Goal: Information Seeking & Learning: Understand process/instructions

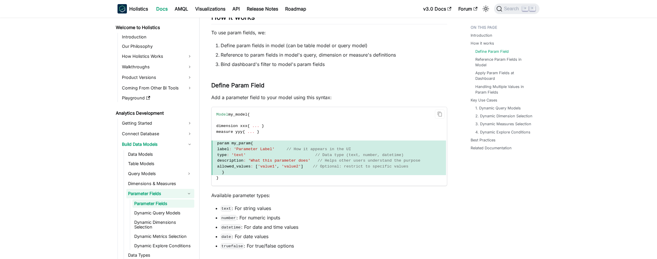
scroll to position [152, 0]
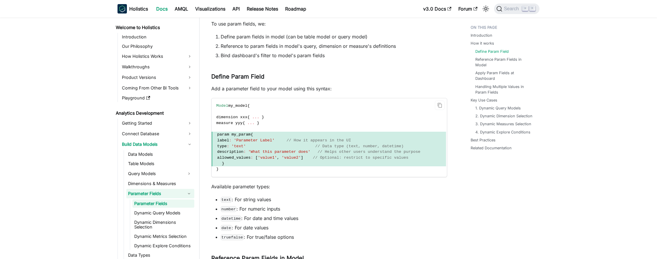
click at [227, 165] on span "}" at bounding box center [329, 164] width 234 height 6
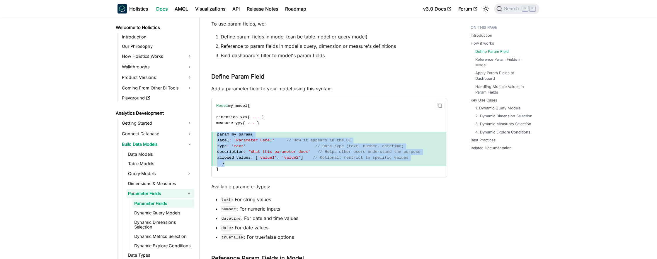
drag, startPoint x: 230, startPoint y: 164, endPoint x: 213, endPoint y: 137, distance: 32.1
click at [213, 137] on code "Model my_model { dimension xxx { ... } measure yyy { ... } param my_param { lab…" at bounding box center [329, 137] width 234 height 79
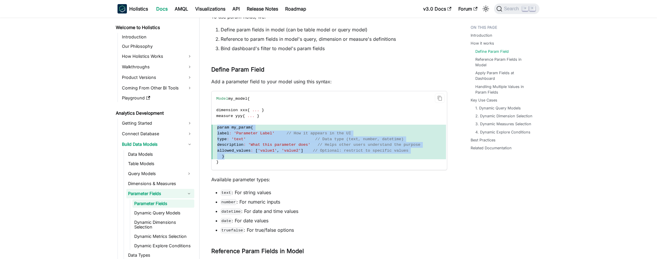
scroll to position [165, 0]
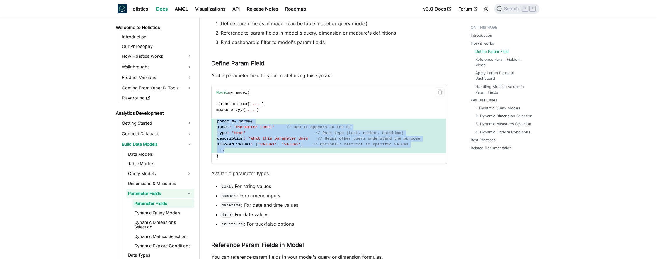
click at [251, 151] on span "}" at bounding box center [329, 150] width 234 height 6
drag, startPoint x: 239, startPoint y: 150, endPoint x: 220, endPoint y: 127, distance: 29.3
click at [220, 127] on code "Model my_model { dimension xxx { ... } measure yyy { ... } param my_param { lab…" at bounding box center [329, 124] width 234 height 79
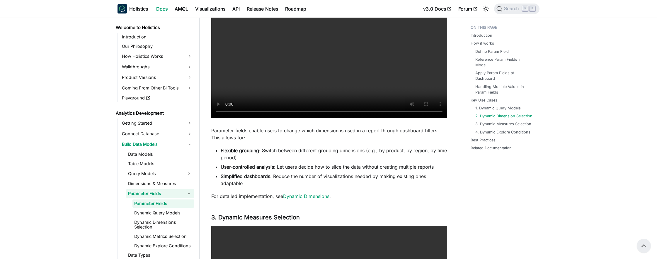
scroll to position [1219, 0]
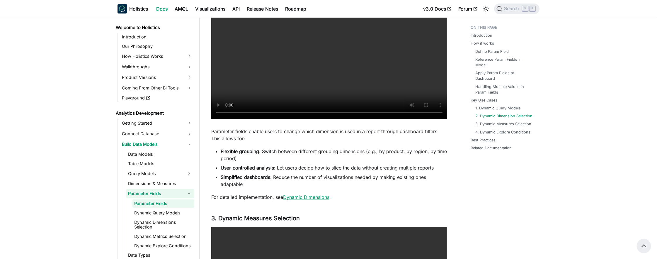
click at [298, 200] on link "Dynamic Dimensions" at bounding box center [306, 197] width 46 height 6
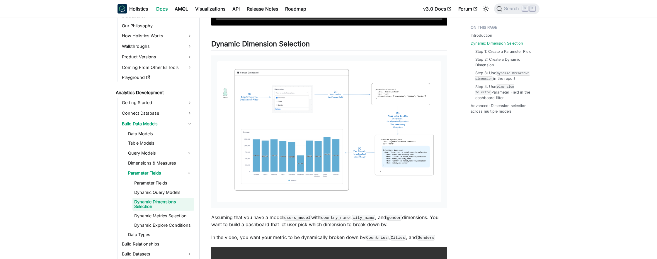
scroll to position [280, 0]
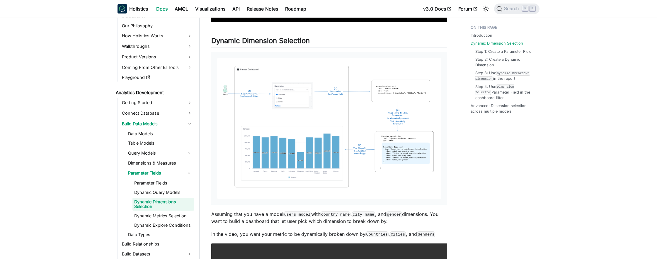
click at [380, 133] on img at bounding box center [329, 128] width 224 height 141
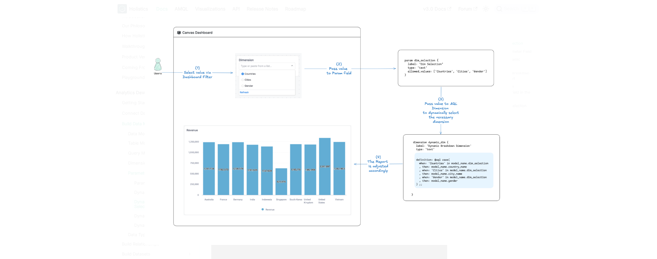
click at [119, 72] on div at bounding box center [328, 129] width 657 height 259
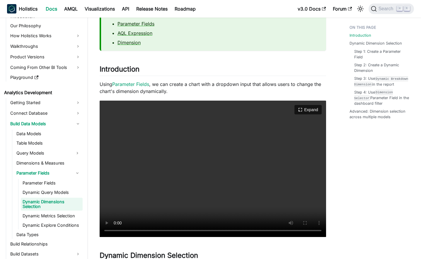
scroll to position [63, 0]
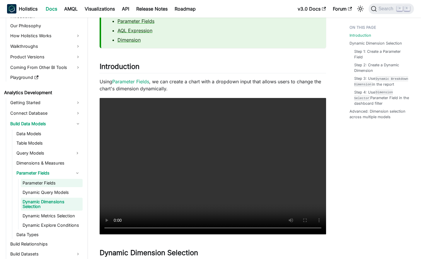
click at [45, 186] on link "Parameter Fields" at bounding box center [52, 183] width 62 height 8
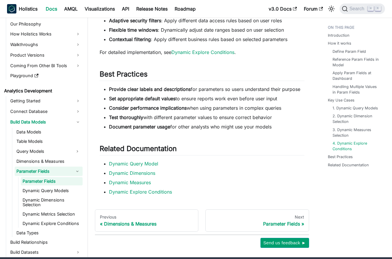
scroll to position [1697, 0]
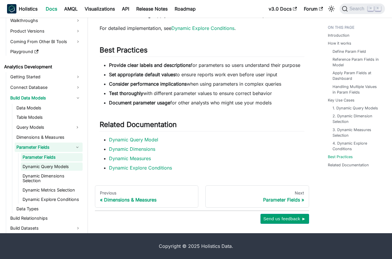
click at [62, 168] on link "Dynamic Query Models" at bounding box center [52, 166] width 62 height 8
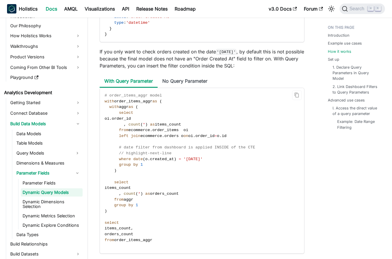
scroll to position [649, 0]
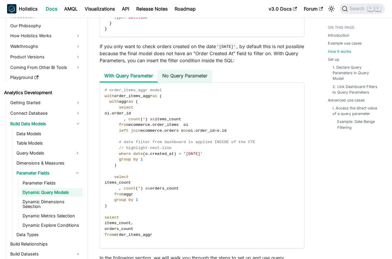
click at [175, 82] on li "No Query Parameter" at bounding box center [185, 76] width 54 height 13
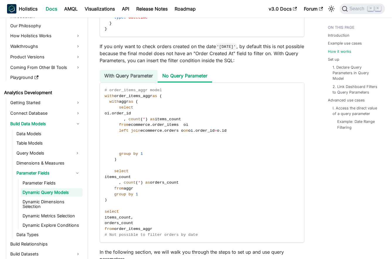
click at [145, 82] on li "With Query Parameter" at bounding box center [129, 76] width 58 height 13
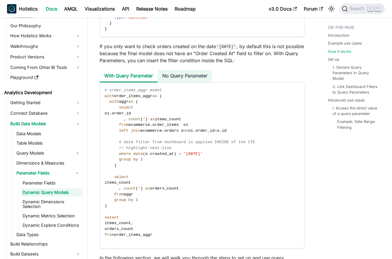
click at [167, 82] on li "No Query Parameter" at bounding box center [185, 76] width 54 height 13
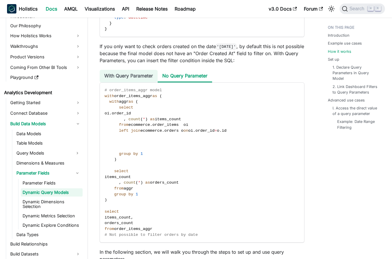
click at [141, 82] on li "With Query Parameter" at bounding box center [129, 76] width 58 height 13
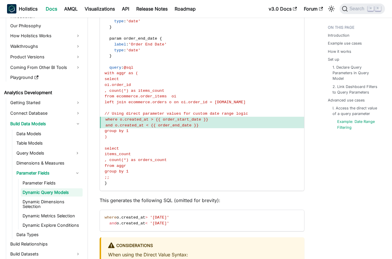
scroll to position [1799, 0]
